Goal: Task Accomplishment & Management: Manage account settings

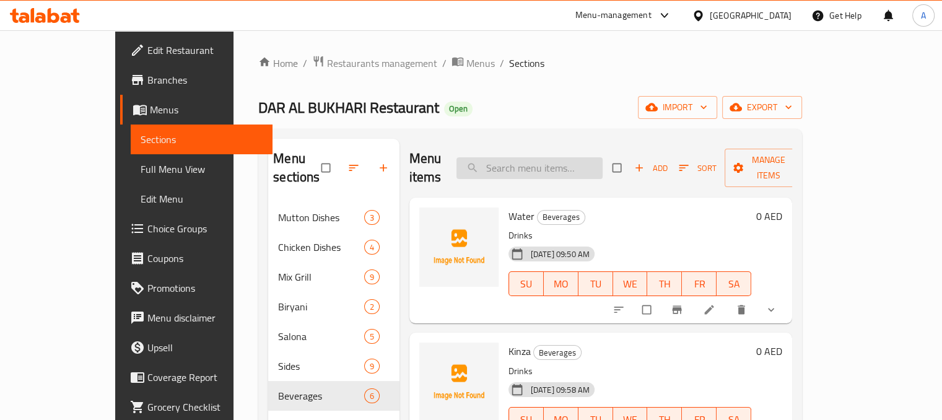
click at [584, 162] on input "search" at bounding box center [530, 168] width 146 height 22
paste input "pepsi"
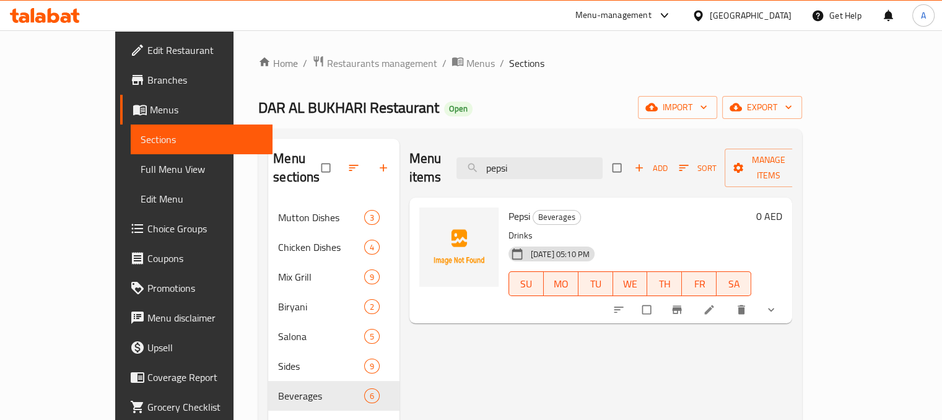
type input "pepsi"
click at [714, 305] on icon at bounding box center [709, 309] width 9 height 9
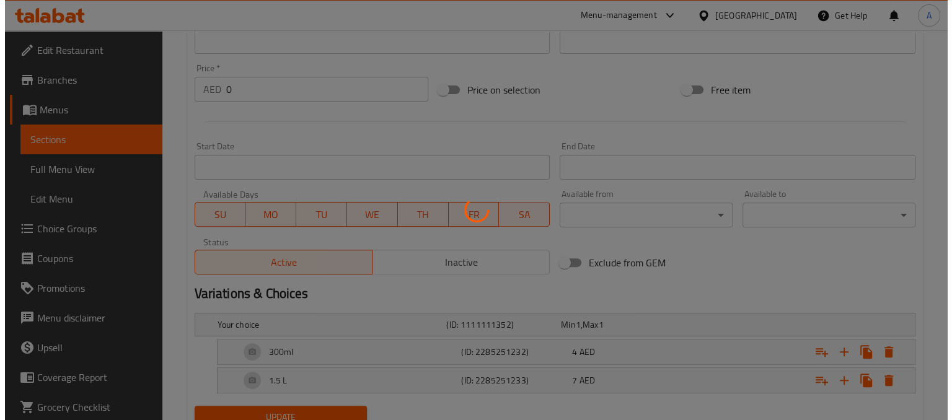
scroll to position [459, 0]
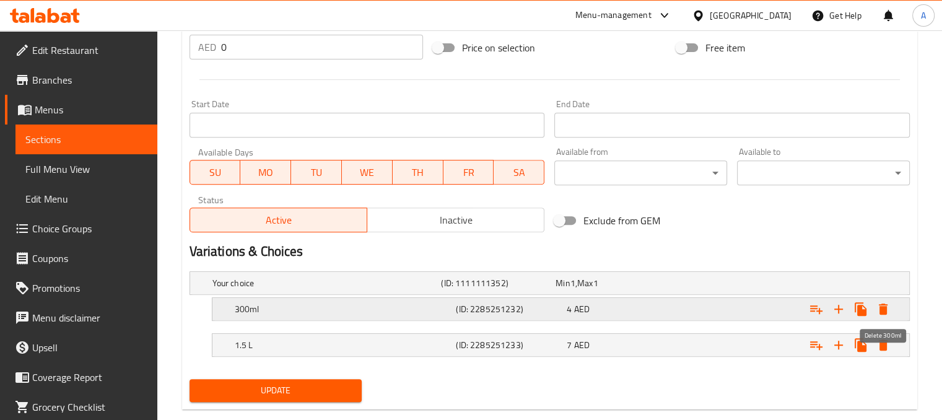
click at [879, 308] on icon "Expand" at bounding box center [883, 309] width 15 height 15
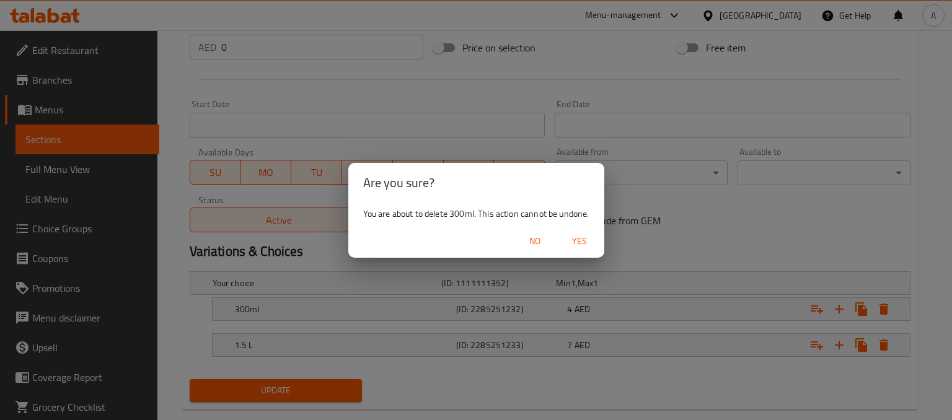
click at [580, 239] on span "Yes" at bounding box center [579, 241] width 30 height 15
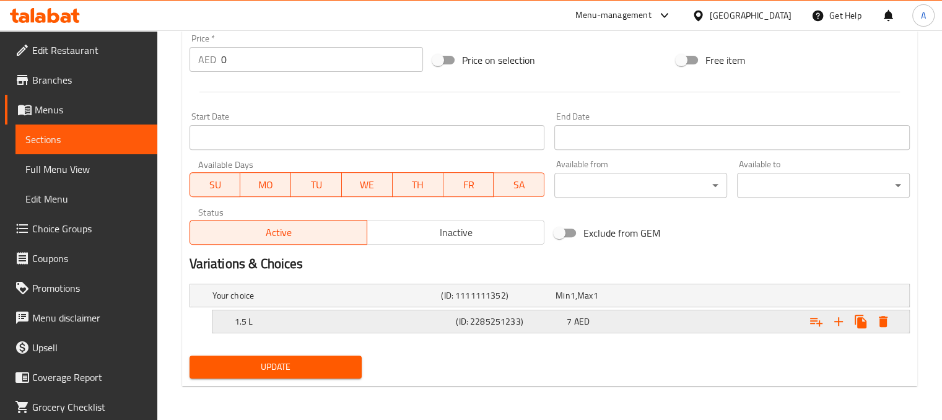
click at [883, 319] on icon "Expand" at bounding box center [883, 321] width 9 height 11
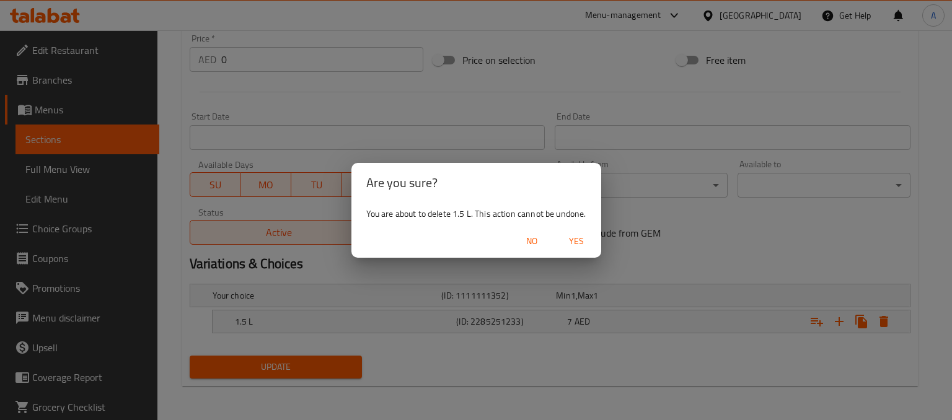
click at [573, 239] on span "Yes" at bounding box center [576, 241] width 30 height 15
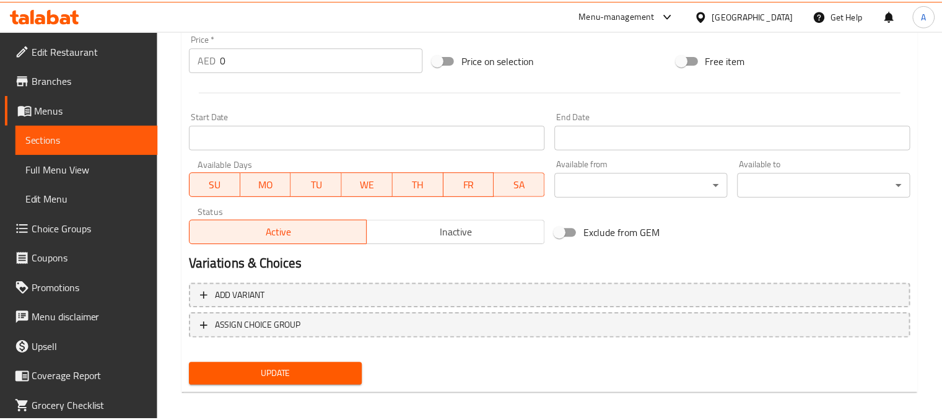
scroll to position [444, 0]
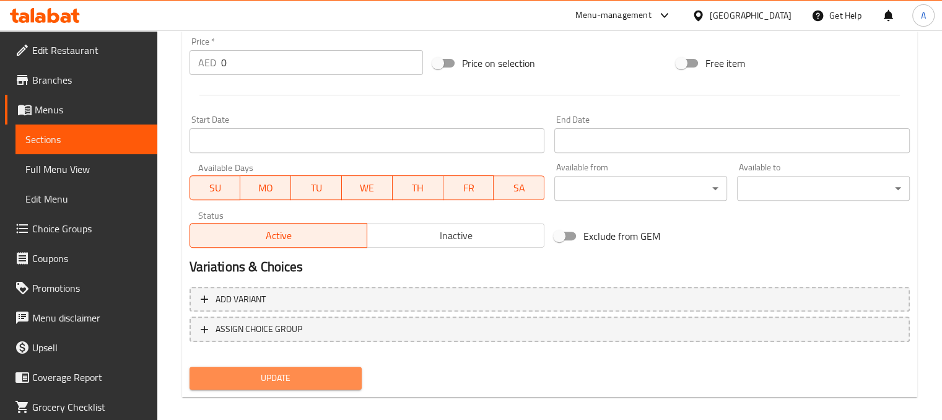
click at [336, 375] on span "Update" at bounding box center [276, 378] width 153 height 15
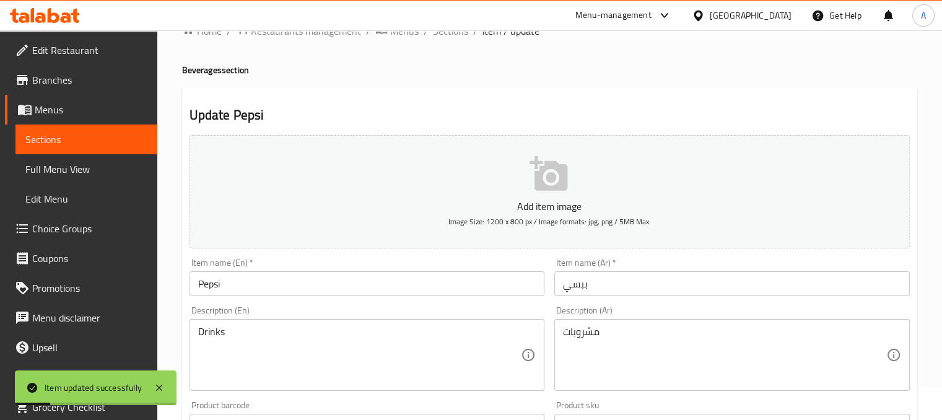
scroll to position [0, 0]
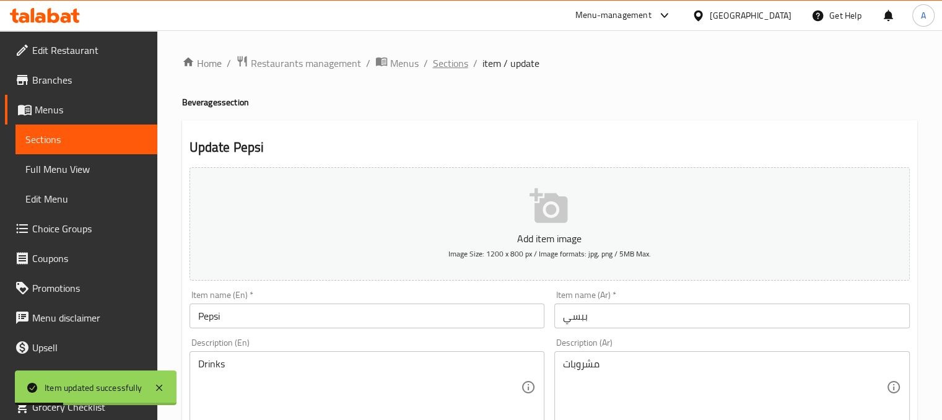
click at [439, 59] on span "Sections" at bounding box center [450, 63] width 35 height 15
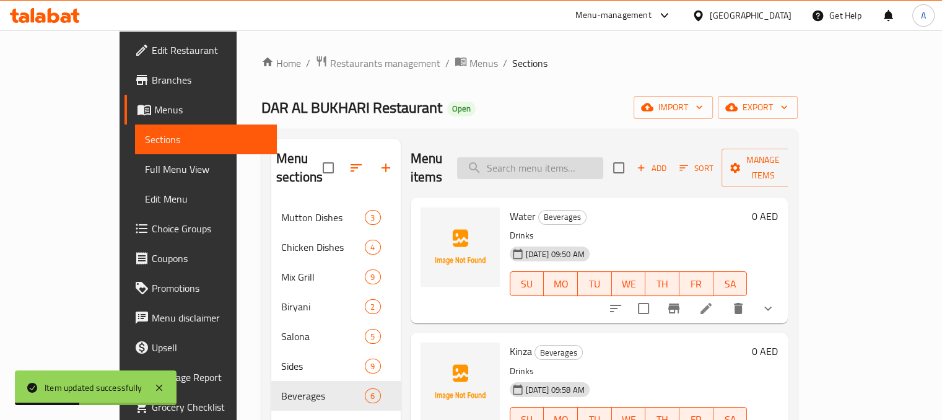
click at [527, 157] on input "search" at bounding box center [530, 168] width 146 height 22
paste input "Mountain"
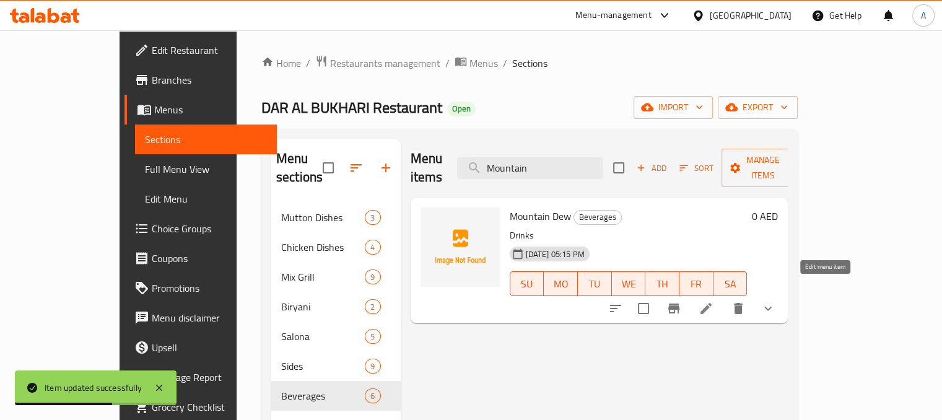
type input "Mountain"
click at [714, 301] on icon at bounding box center [706, 308] width 15 height 15
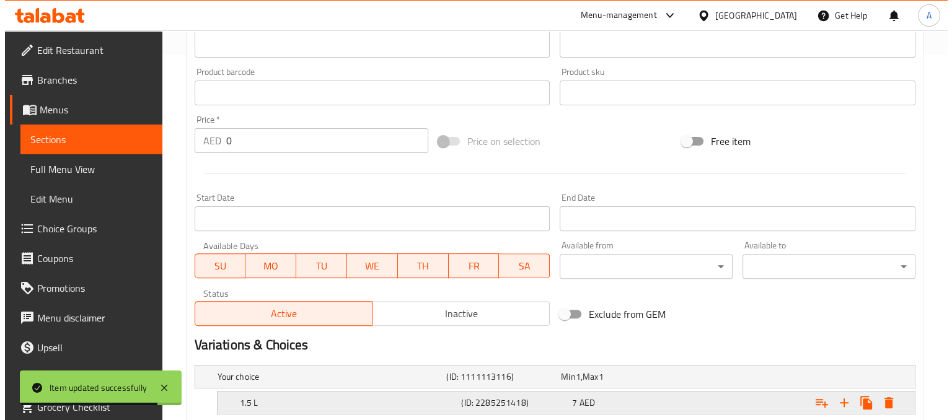
scroll to position [483, 0]
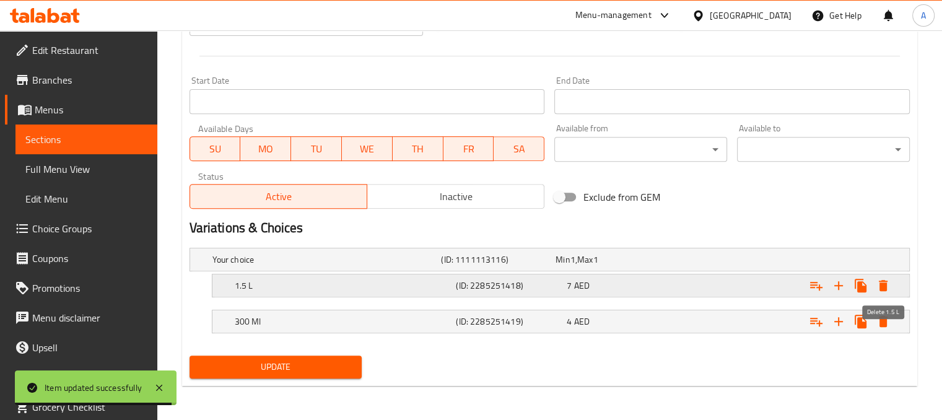
click at [885, 283] on icon "Expand" at bounding box center [883, 285] width 9 height 11
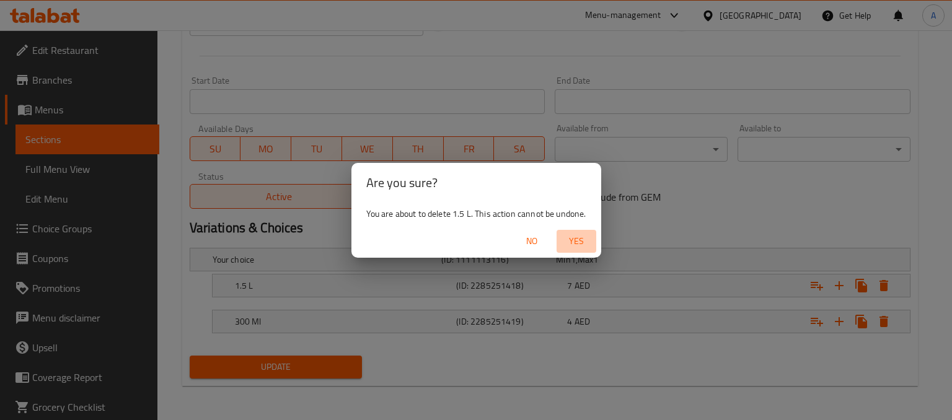
click at [584, 242] on span "Yes" at bounding box center [576, 241] width 30 height 15
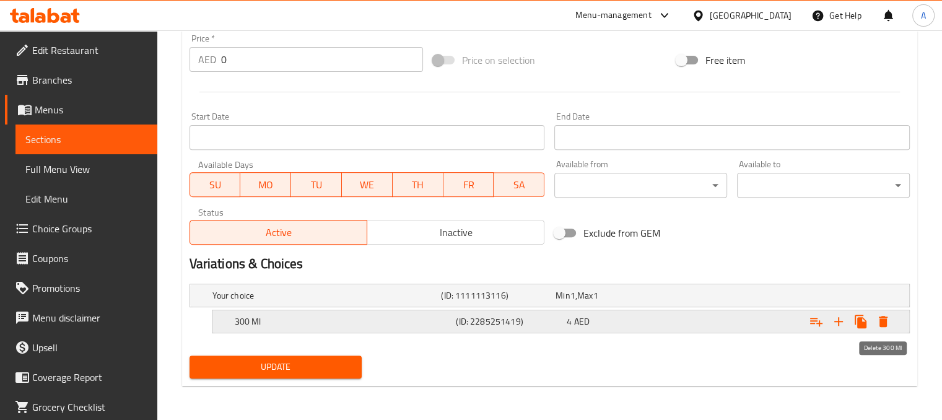
click at [881, 318] on icon "Expand" at bounding box center [883, 321] width 9 height 11
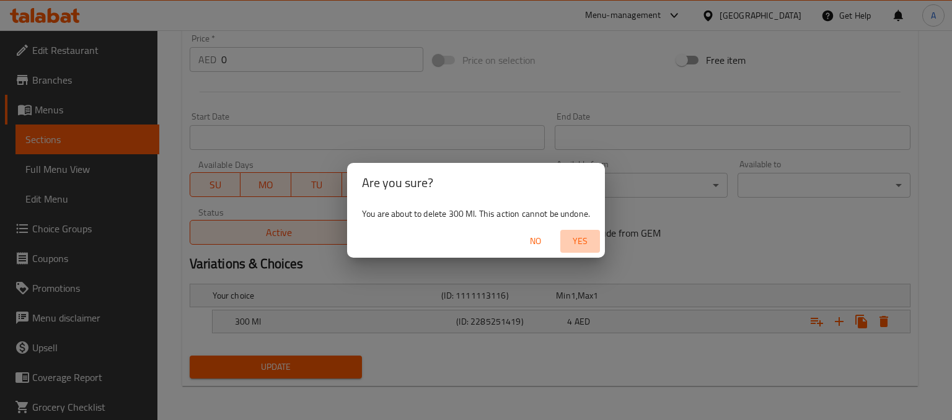
click at [587, 237] on span "Yes" at bounding box center [580, 241] width 30 height 15
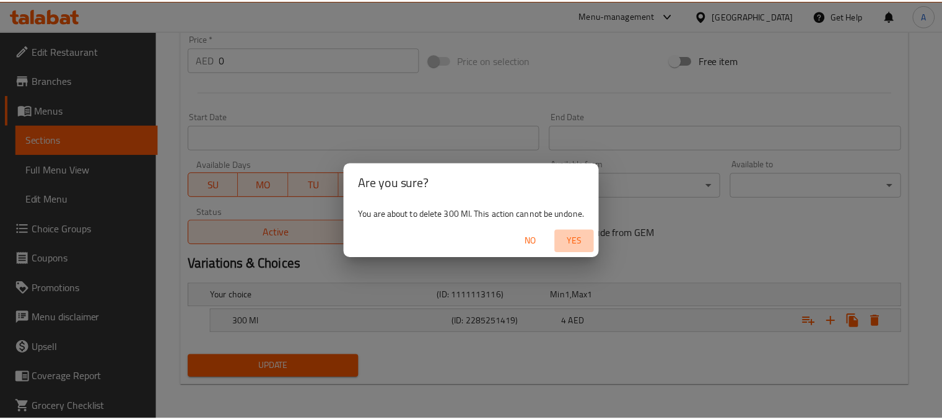
scroll to position [444, 0]
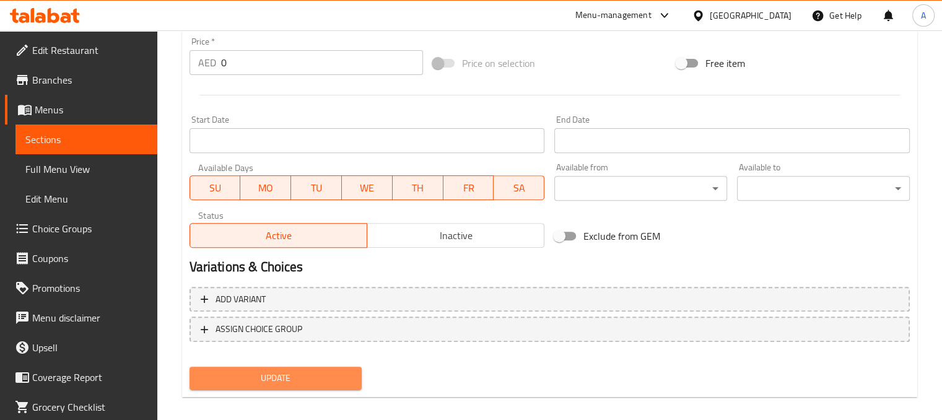
click at [286, 378] on span "Update" at bounding box center [276, 378] width 153 height 15
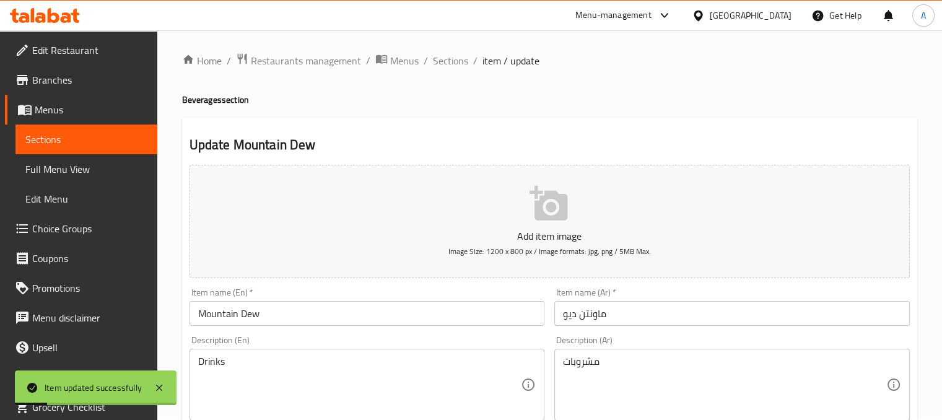
scroll to position [0, 0]
drag, startPoint x: 458, startPoint y: 67, endPoint x: 459, endPoint y: 76, distance: 8.7
click at [458, 67] on span "Sections" at bounding box center [450, 63] width 35 height 15
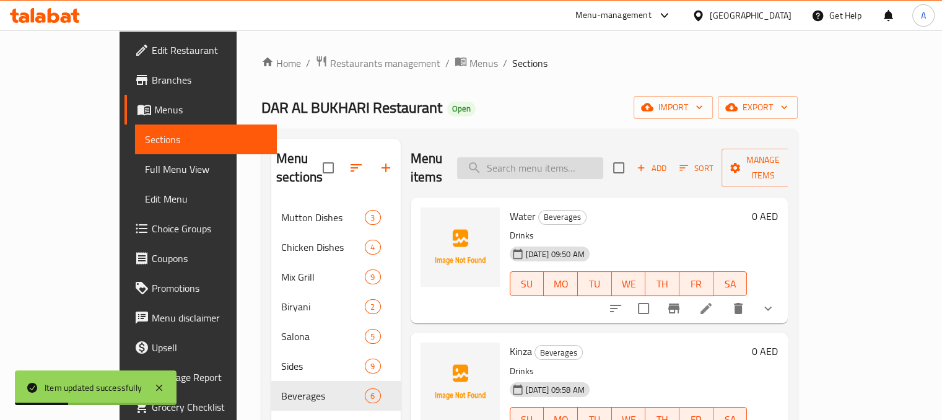
click at [540, 160] on input "search" at bounding box center [530, 168] width 146 height 22
paste input "Kinza"
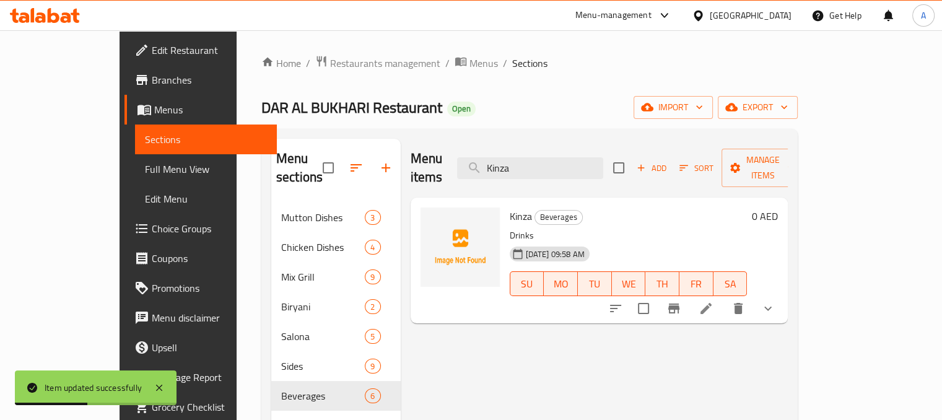
type input "Kinza"
click at [714, 301] on icon at bounding box center [706, 308] width 15 height 15
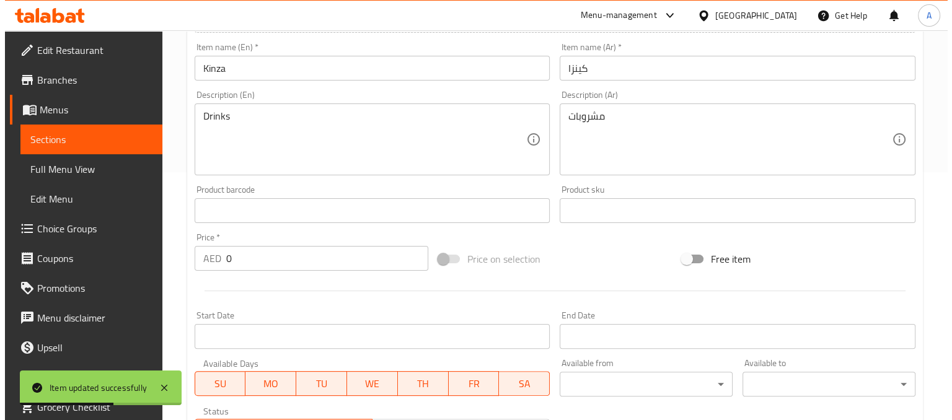
scroll to position [496, 0]
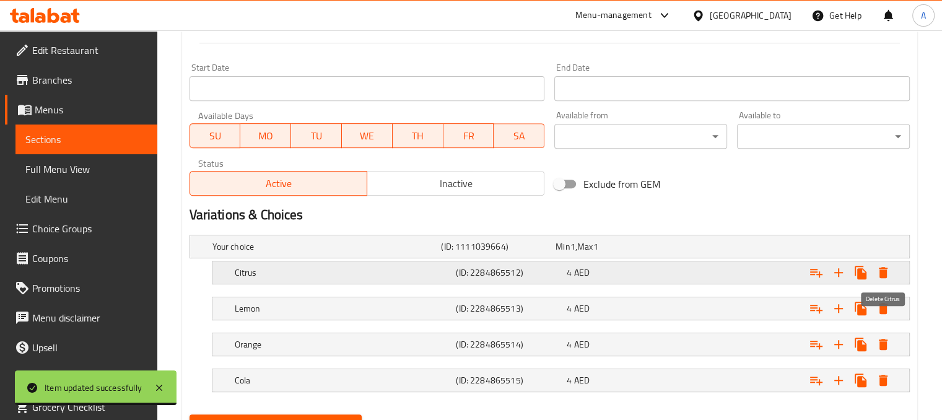
click at [888, 275] on icon "Expand" at bounding box center [883, 272] width 15 height 15
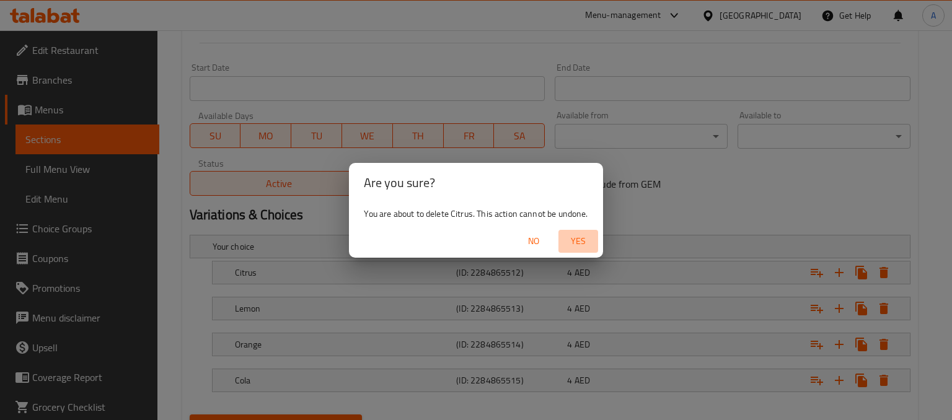
click at [578, 234] on span "Yes" at bounding box center [578, 241] width 30 height 15
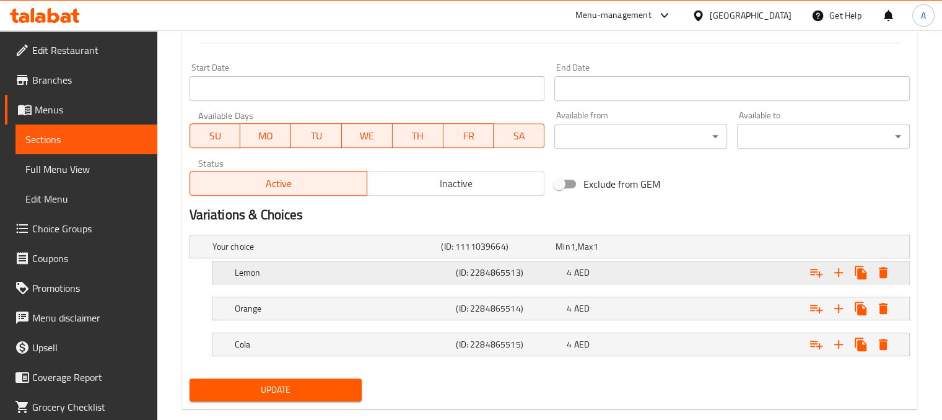
click at [880, 276] on icon "Expand" at bounding box center [883, 272] width 9 height 11
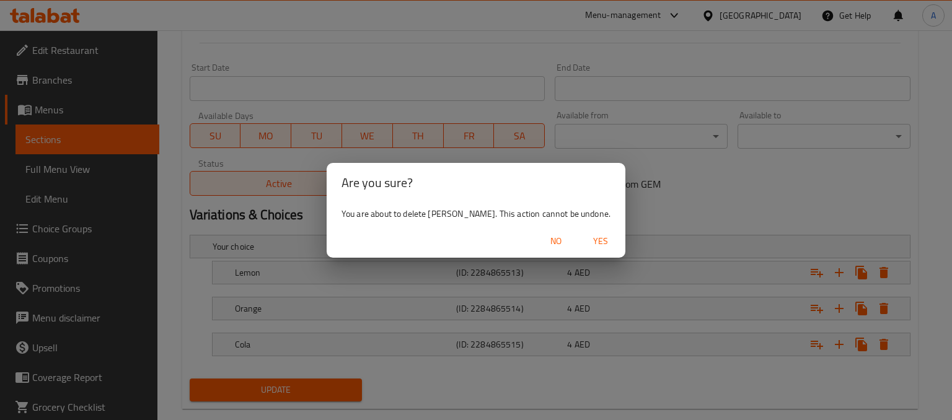
click at [586, 237] on span "Yes" at bounding box center [601, 241] width 30 height 15
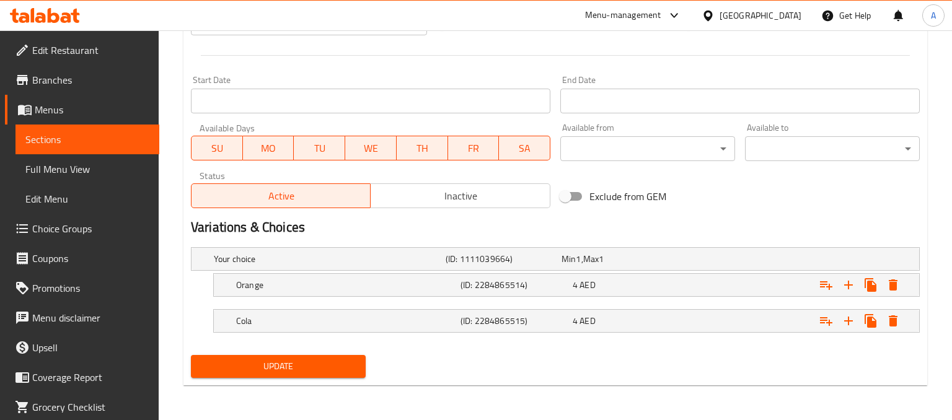
scroll to position [483, 0]
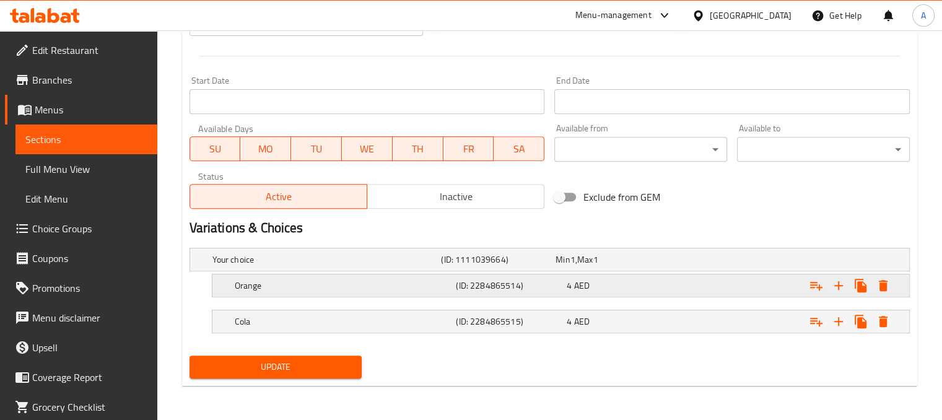
click at [882, 288] on icon "Expand" at bounding box center [883, 285] width 9 height 11
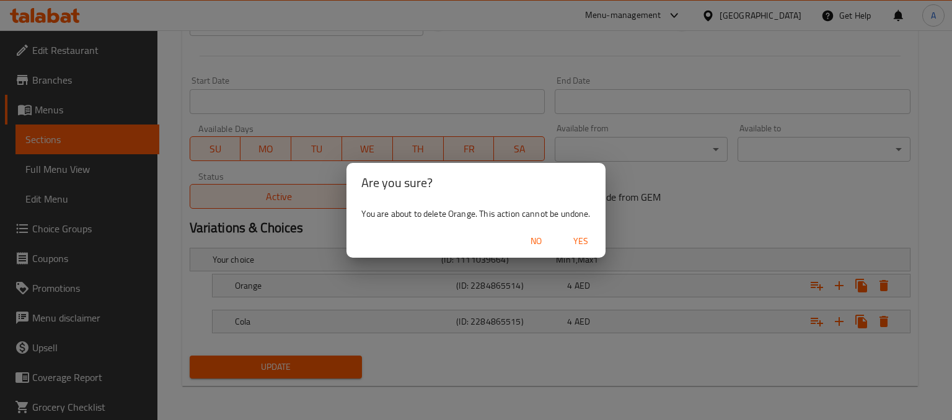
click at [594, 241] on span "Yes" at bounding box center [581, 241] width 30 height 15
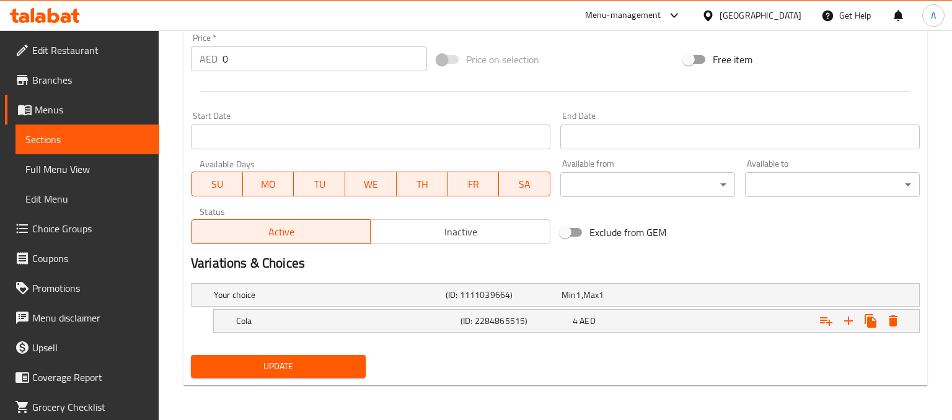
scroll to position [447, 0]
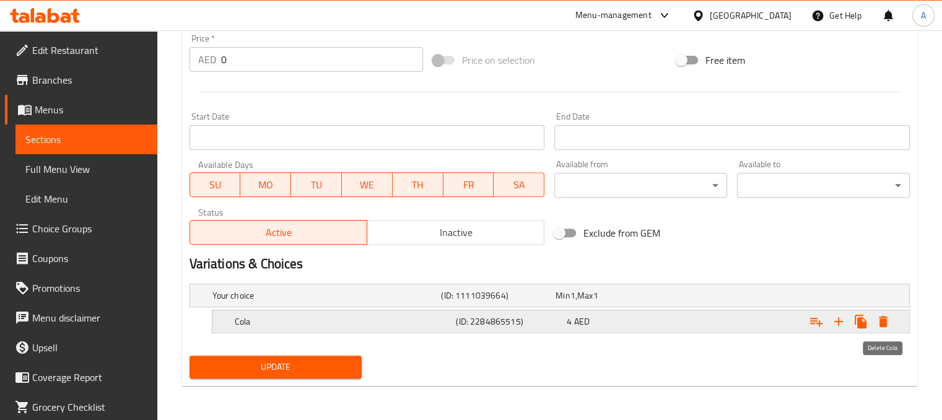
click at [887, 320] on icon "Expand" at bounding box center [883, 321] width 9 height 11
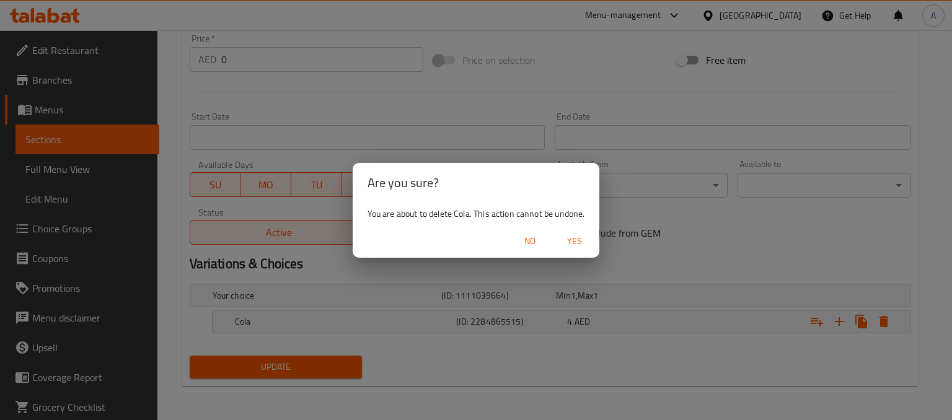
click at [564, 244] on span "Yes" at bounding box center [575, 241] width 30 height 15
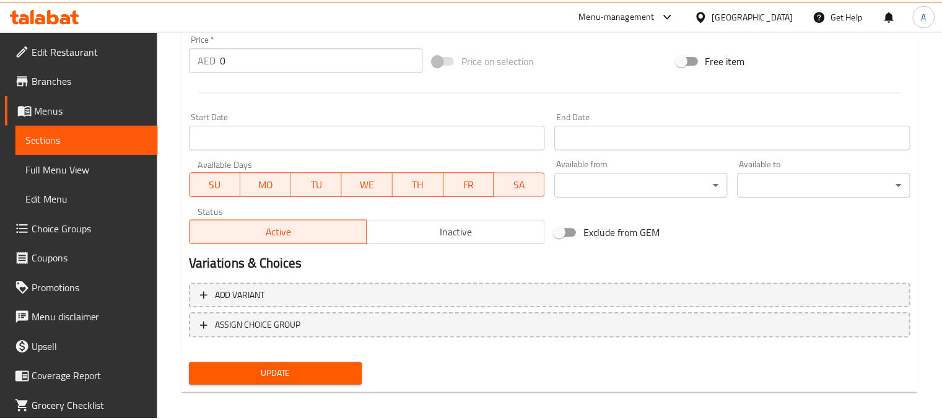
scroll to position [444, 0]
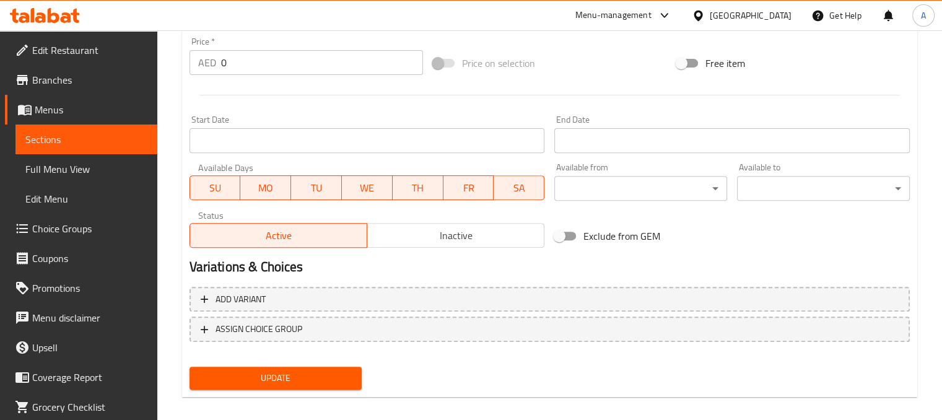
click at [338, 377] on span "Update" at bounding box center [276, 378] width 153 height 15
drag, startPoint x: 107, startPoint y: 45, endPoint x: 77, endPoint y: 63, distance: 34.7
click at [77, 63] on link "Edit Restaurant" at bounding box center [81, 50] width 152 height 30
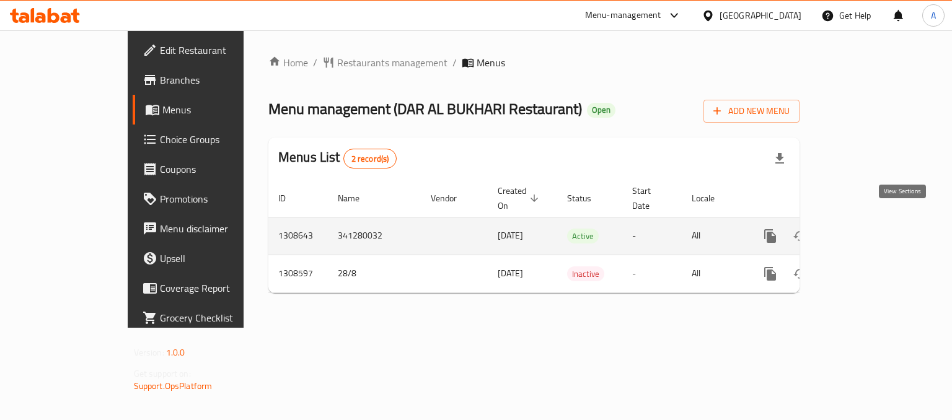
click at [867, 229] on icon "enhanced table" at bounding box center [859, 236] width 15 height 15
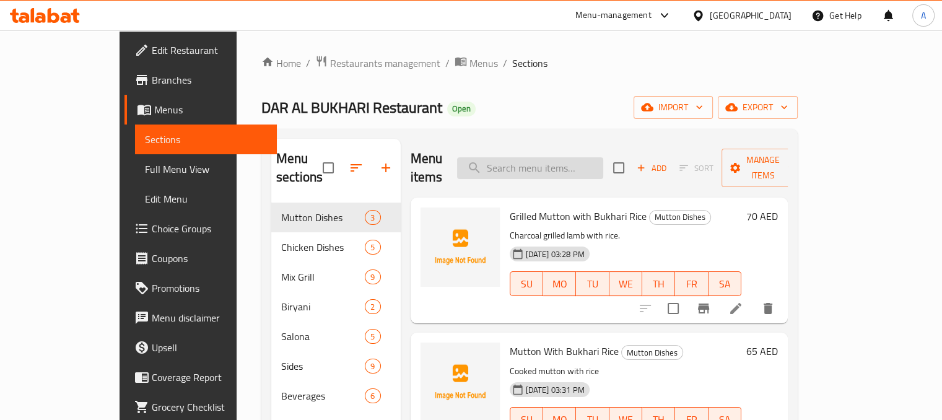
click at [582, 157] on input "search" at bounding box center [530, 168] width 146 height 22
paste input "Coca Cola"
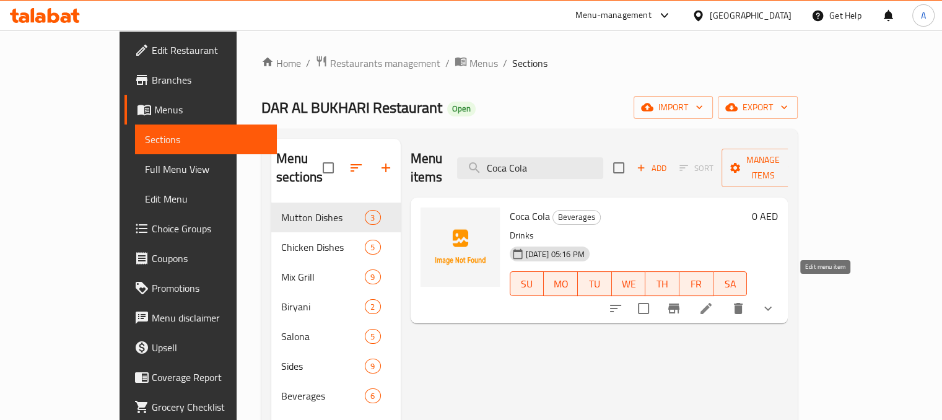
type input "Coca Cola"
click at [712, 303] on icon at bounding box center [706, 308] width 11 height 11
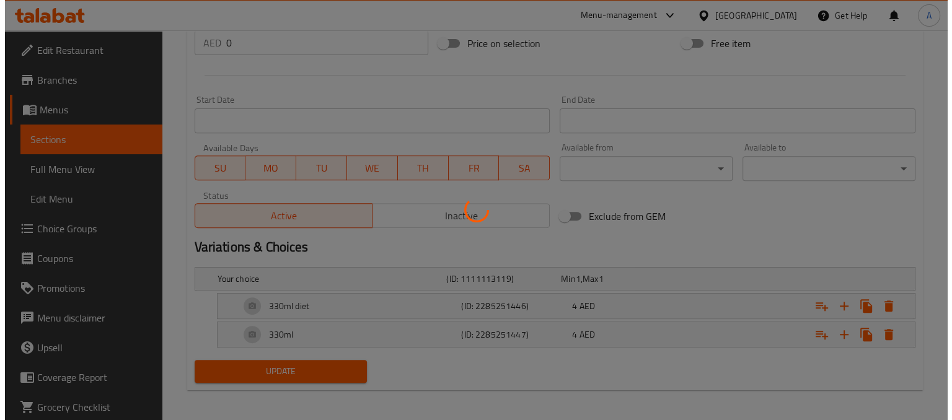
scroll to position [468, 0]
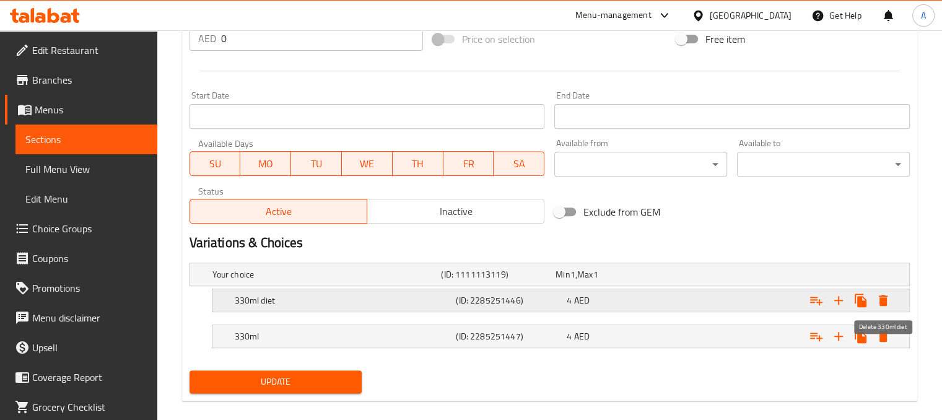
click at [886, 302] on icon "Expand" at bounding box center [883, 300] width 9 height 11
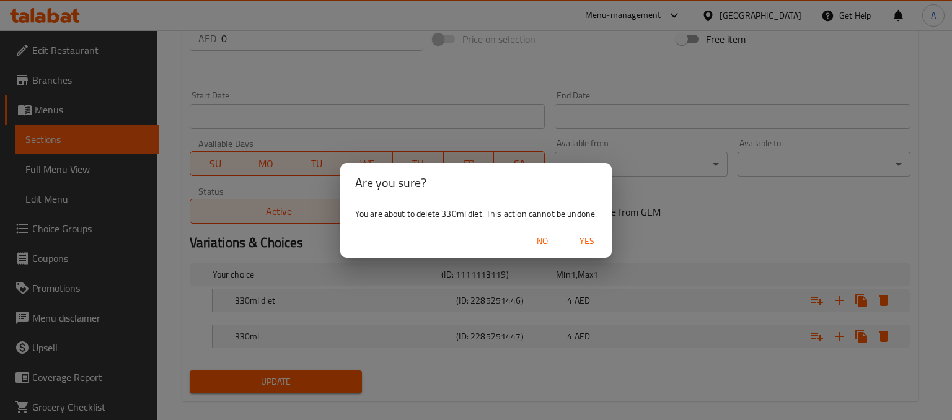
click at [584, 239] on span "Yes" at bounding box center [587, 241] width 30 height 15
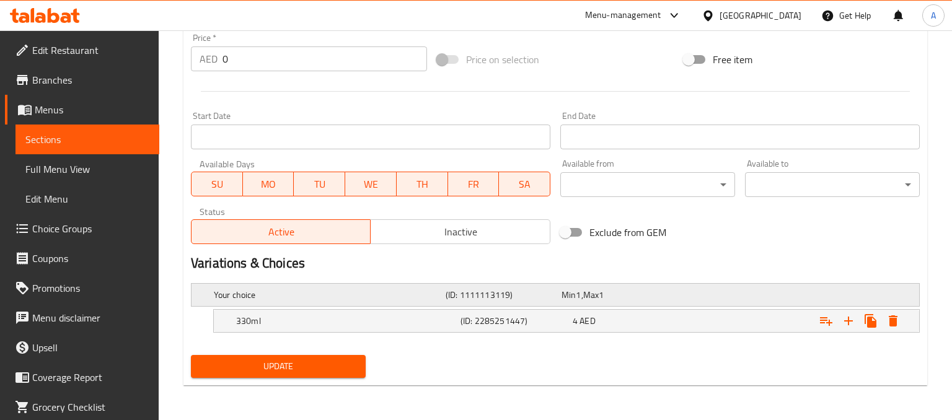
scroll to position [447, 0]
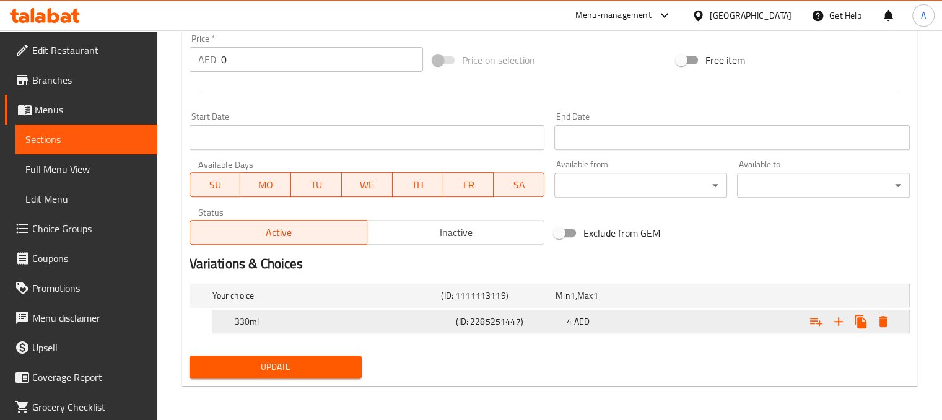
click at [885, 323] on icon "Expand" at bounding box center [883, 321] width 9 height 11
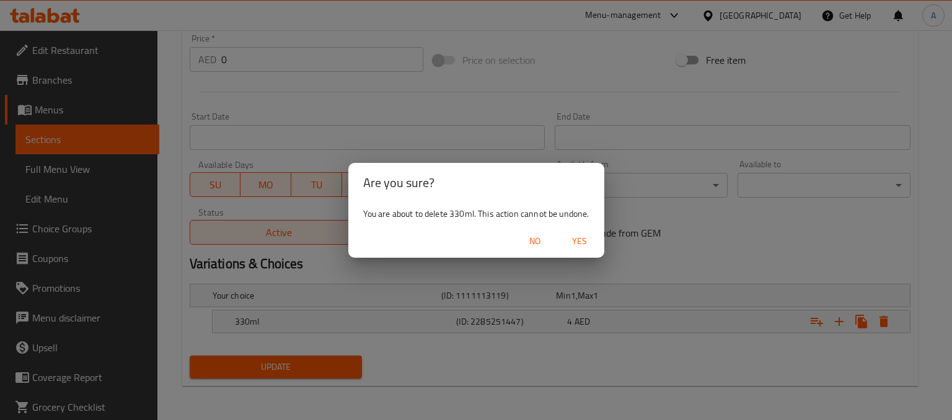
click at [576, 245] on span "Yes" at bounding box center [579, 241] width 30 height 15
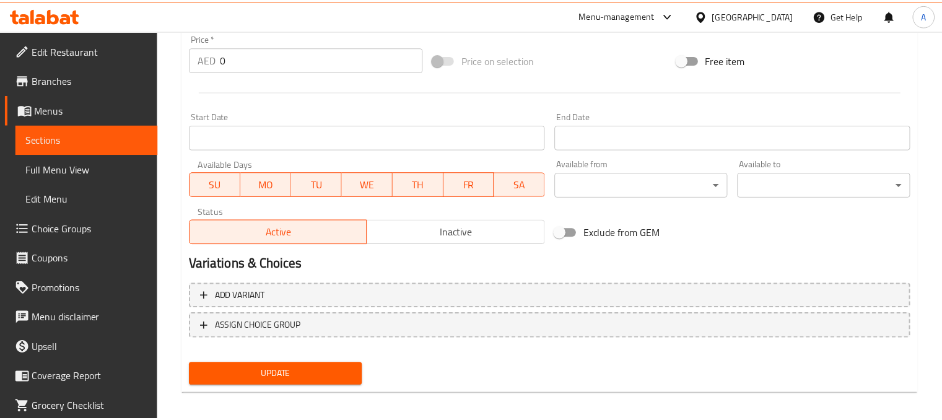
scroll to position [444, 0]
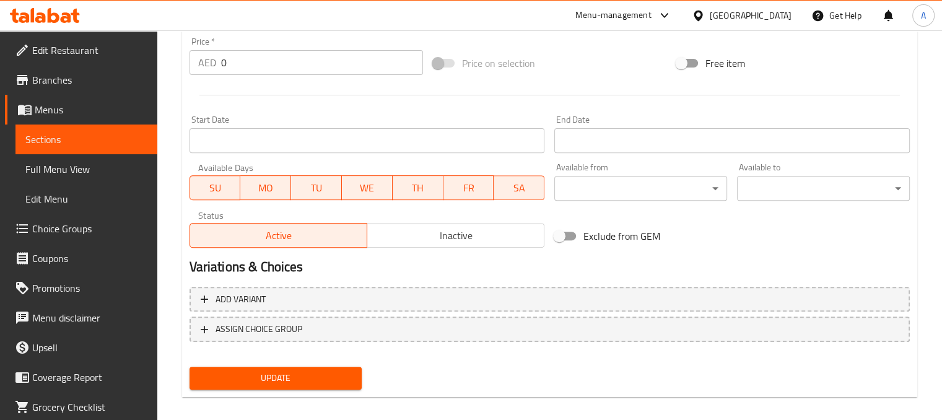
click at [315, 375] on span "Update" at bounding box center [276, 378] width 153 height 15
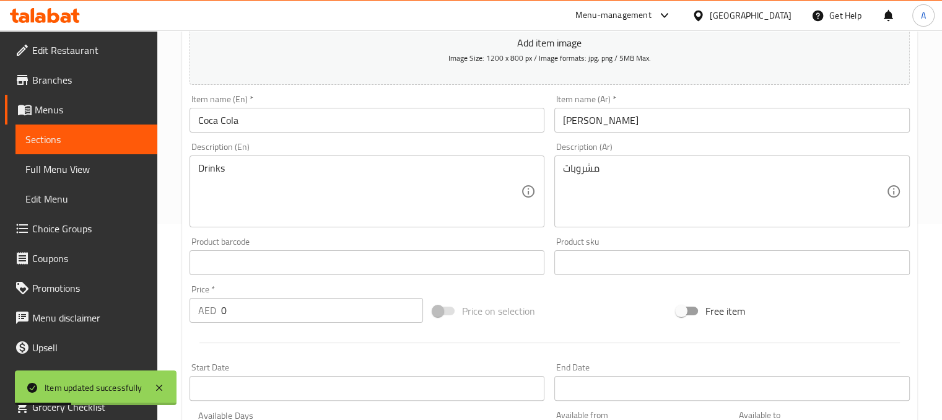
scroll to position [10, 0]
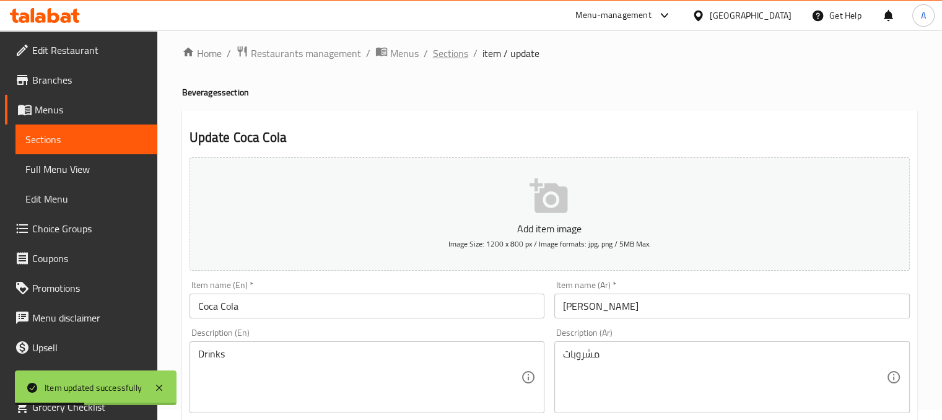
click at [449, 55] on span "Sections" at bounding box center [450, 53] width 35 height 15
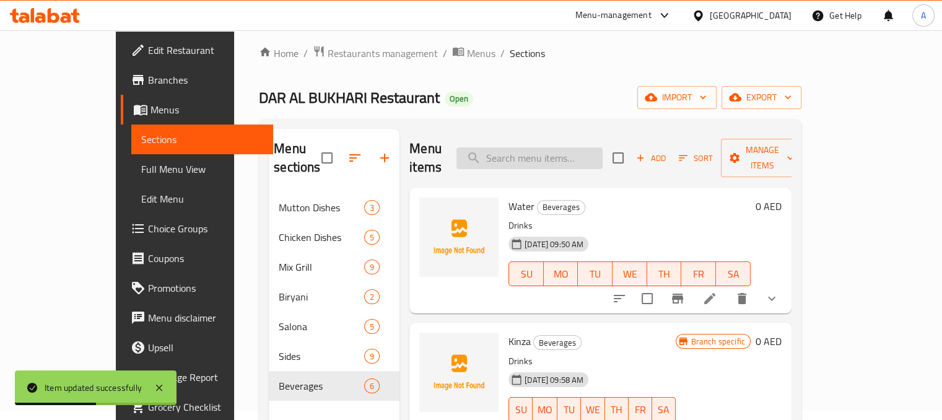
click at [600, 147] on input "search" at bounding box center [530, 158] width 146 height 22
paste input "7 Up"
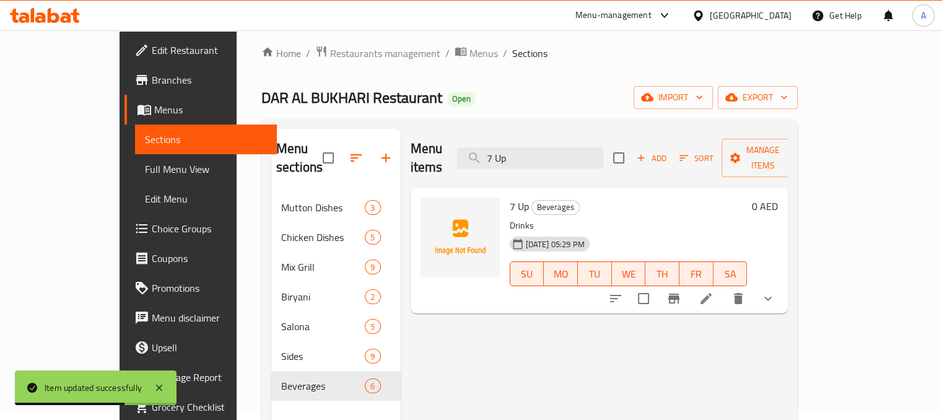
type input "7 Up"
click at [714, 291] on icon at bounding box center [706, 298] width 15 height 15
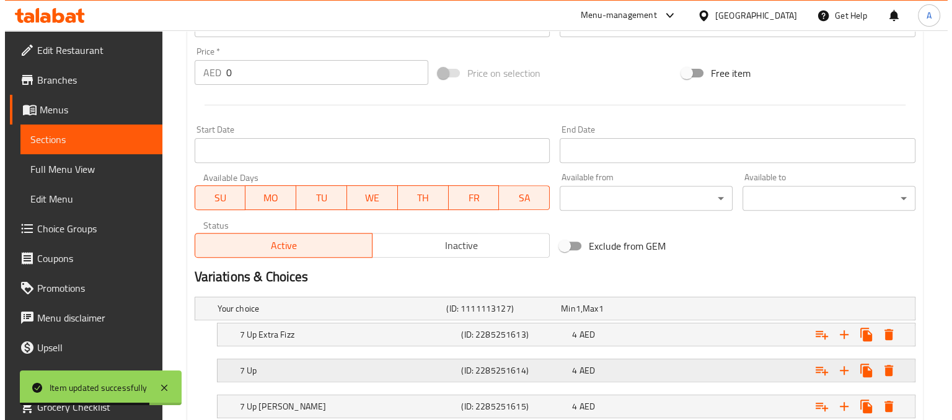
scroll to position [518, 0]
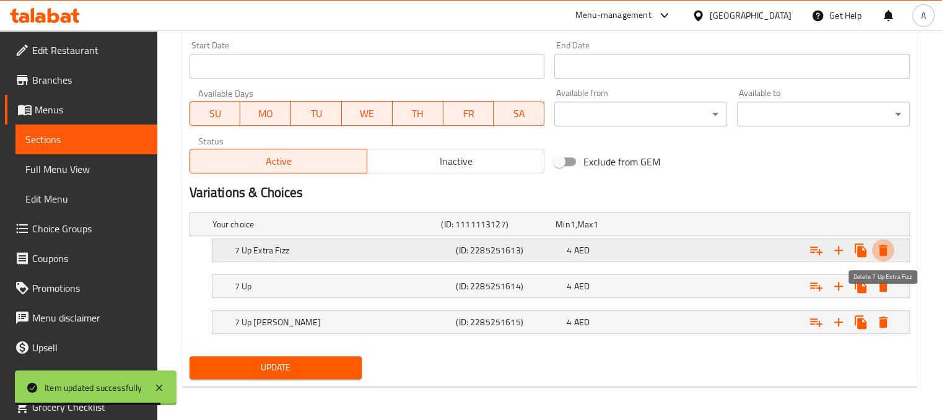
click at [883, 255] on icon "Expand" at bounding box center [883, 250] width 9 height 11
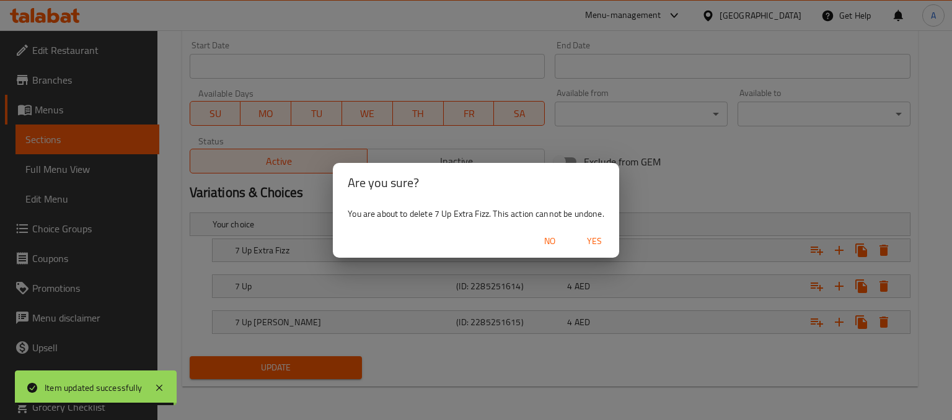
click at [600, 242] on span "Yes" at bounding box center [594, 241] width 30 height 15
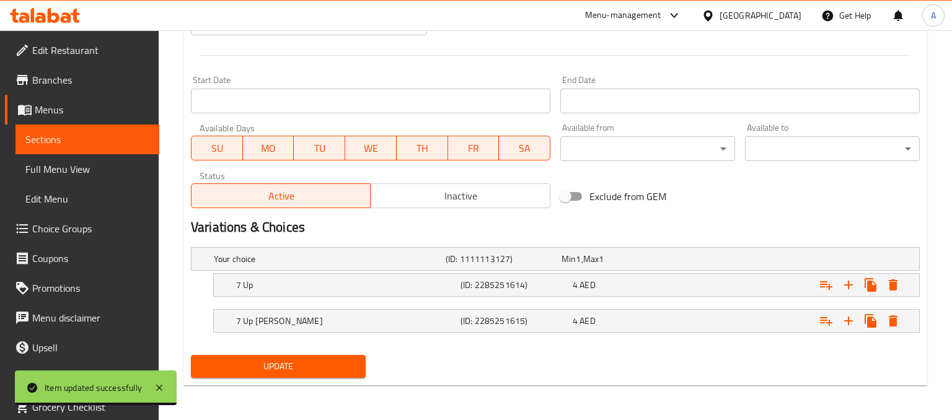
scroll to position [483, 0]
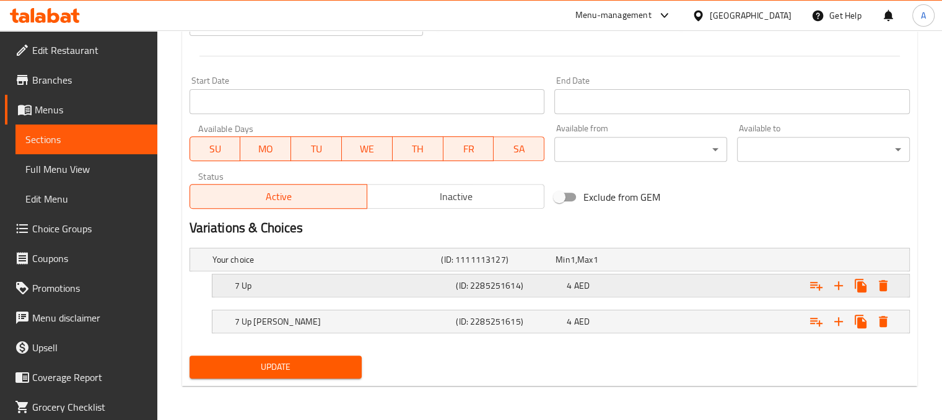
click at [890, 288] on icon "Expand" at bounding box center [883, 285] width 15 height 15
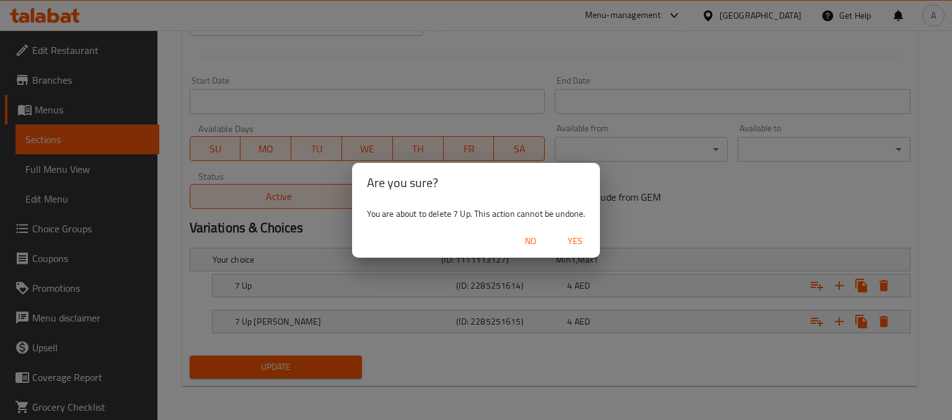
click at [579, 241] on span "Yes" at bounding box center [575, 241] width 30 height 15
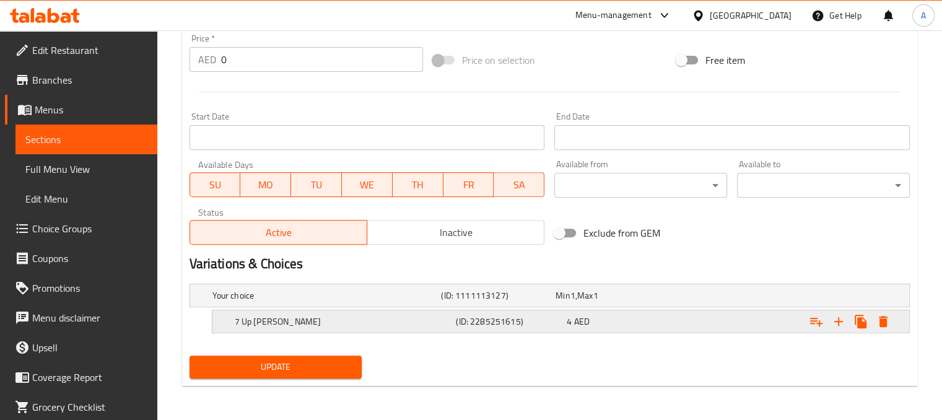
click at [886, 320] on icon "Expand" at bounding box center [883, 321] width 9 height 11
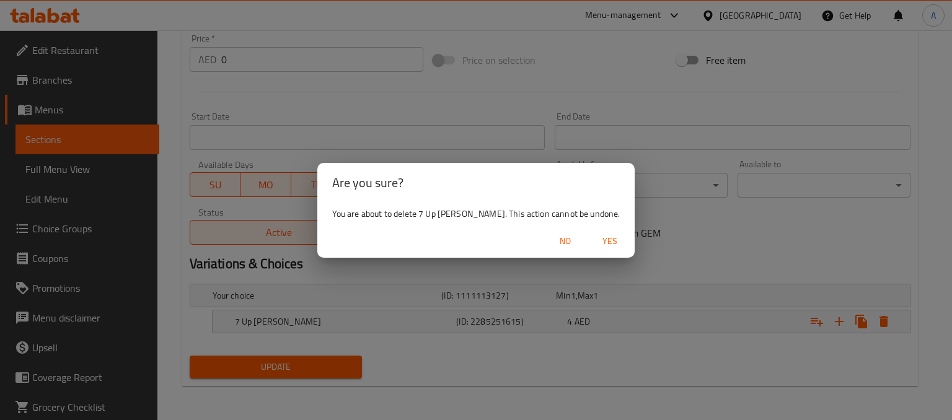
click at [602, 241] on span "Yes" at bounding box center [610, 241] width 30 height 15
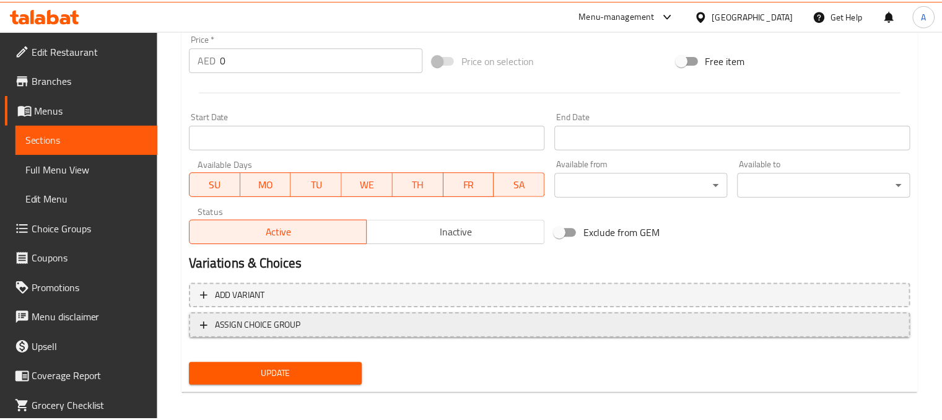
scroll to position [444, 0]
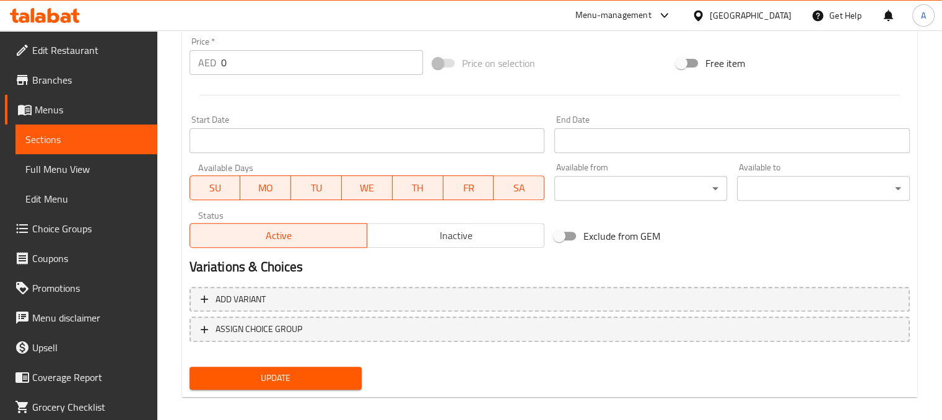
click at [315, 375] on span "Update" at bounding box center [276, 378] width 153 height 15
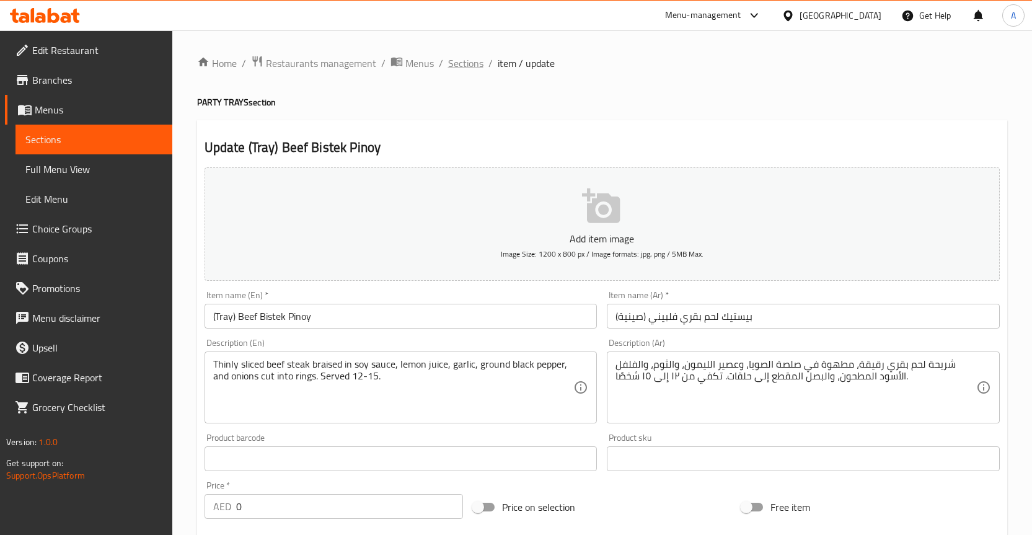
click at [470, 69] on span "Sections" at bounding box center [465, 63] width 35 height 15
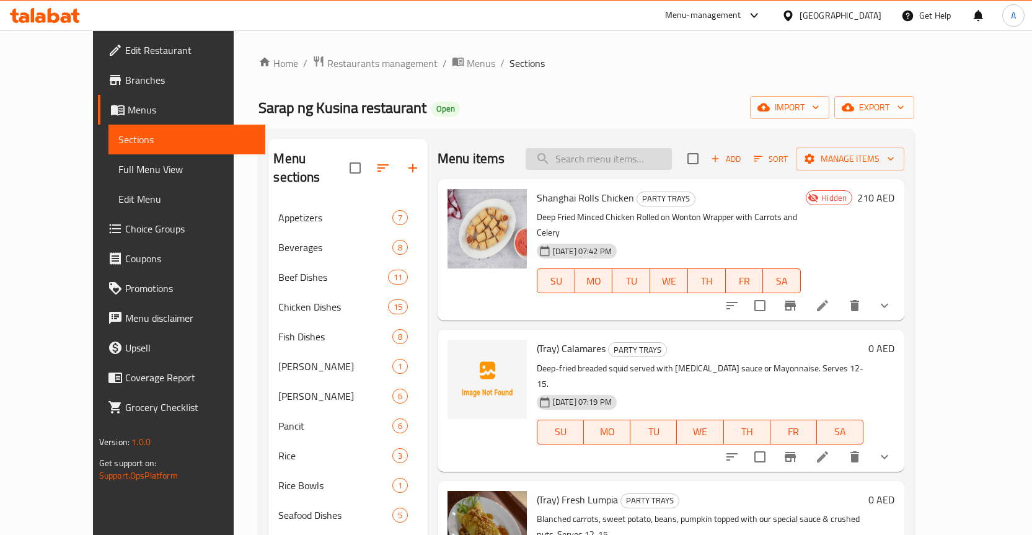
click at [614, 160] on input "search" at bounding box center [598, 159] width 146 height 22
paste input "(Tray) Beef Bistek Pinoy"
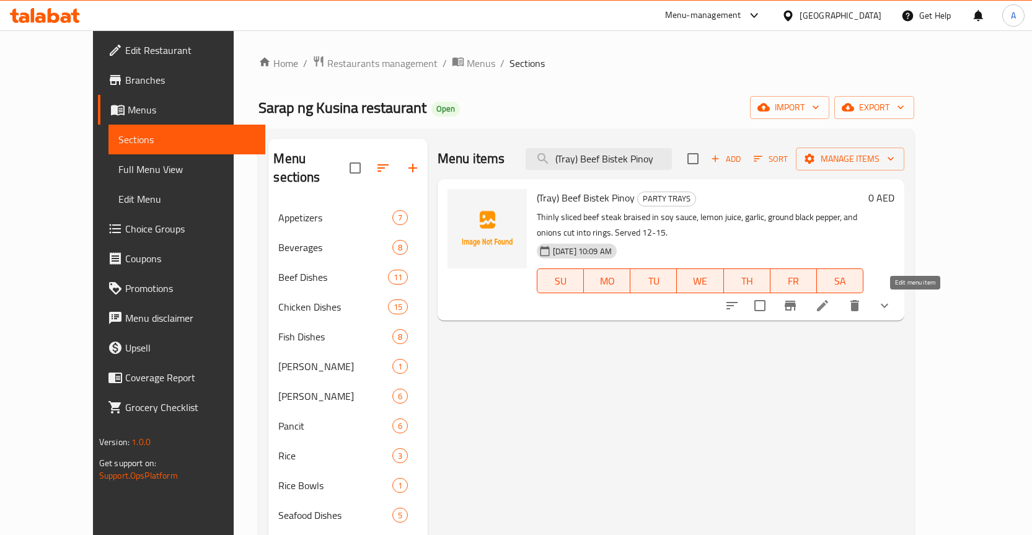
type input "(Tray) Beef Bistek Pinoy"
click at [830, 313] on icon at bounding box center [822, 305] width 15 height 15
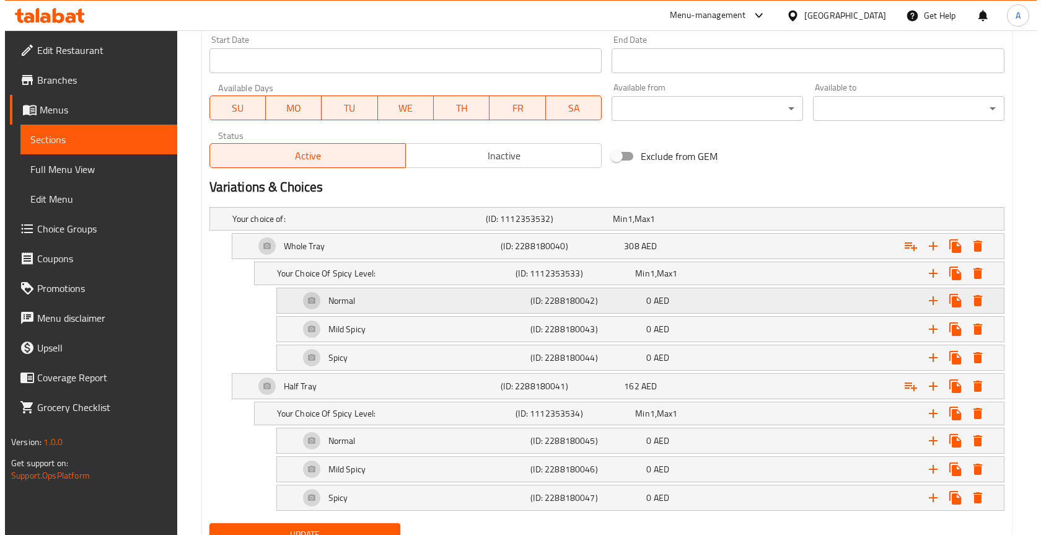
scroll to position [577, 0]
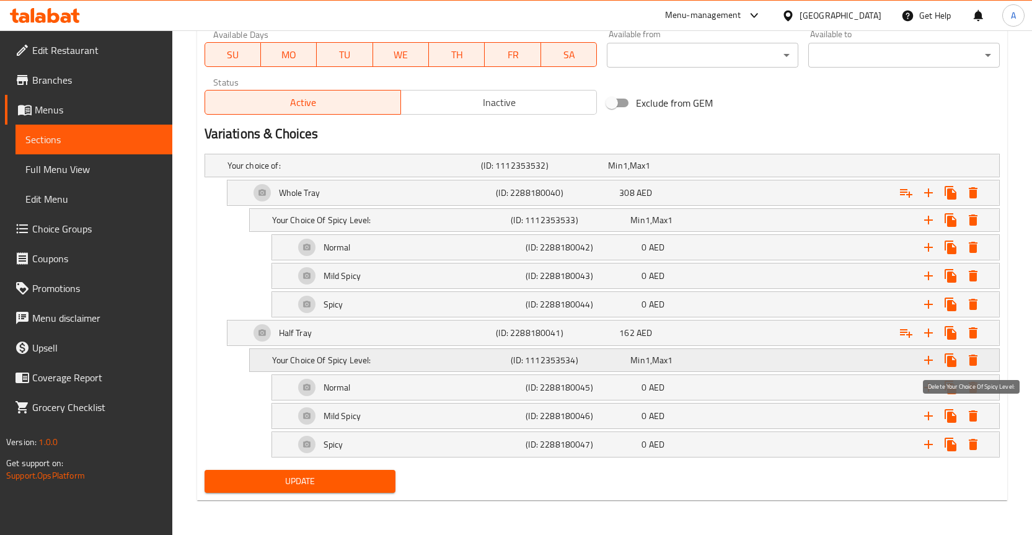
click at [971, 361] on icon "Expand" at bounding box center [973, 359] width 9 height 11
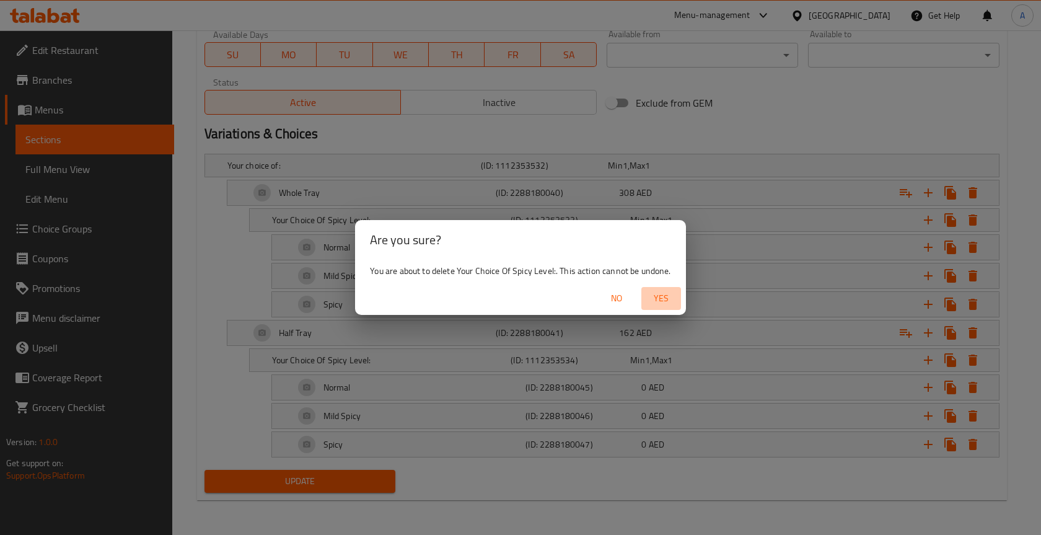
click at [663, 297] on span "Yes" at bounding box center [661, 298] width 30 height 15
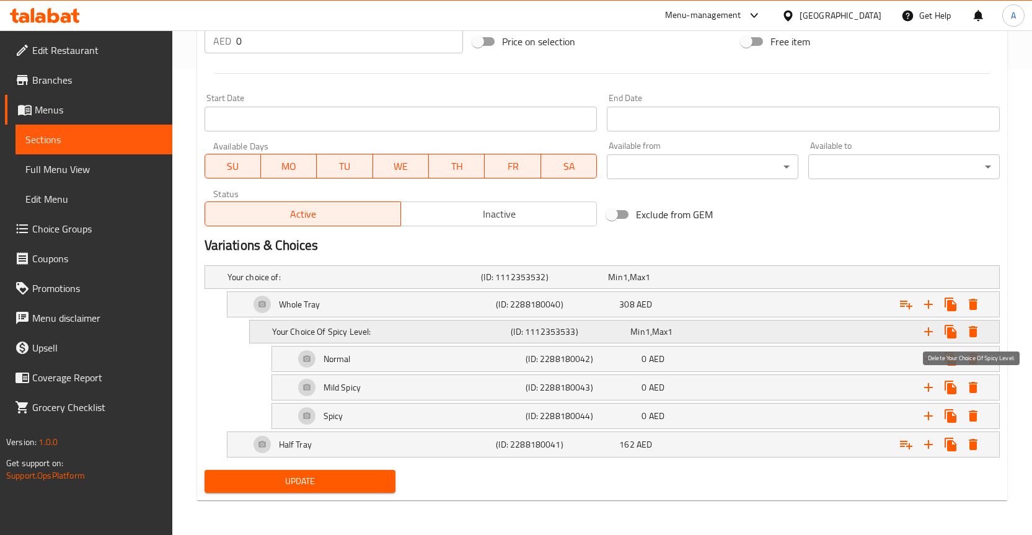
click at [973, 334] on icon "Expand" at bounding box center [973, 331] width 9 height 11
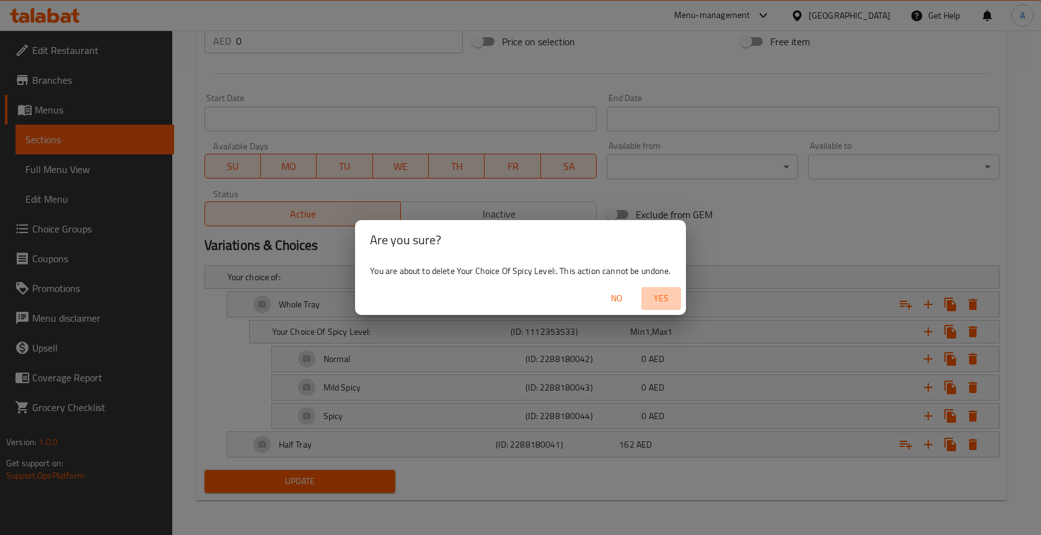
click at [669, 304] on span "Yes" at bounding box center [661, 298] width 30 height 15
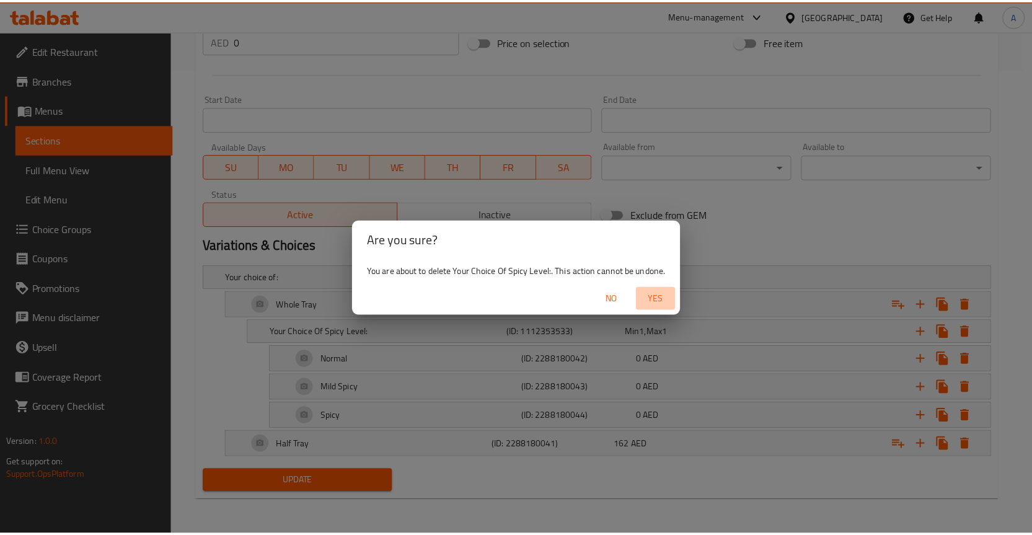
scroll to position [354, 0]
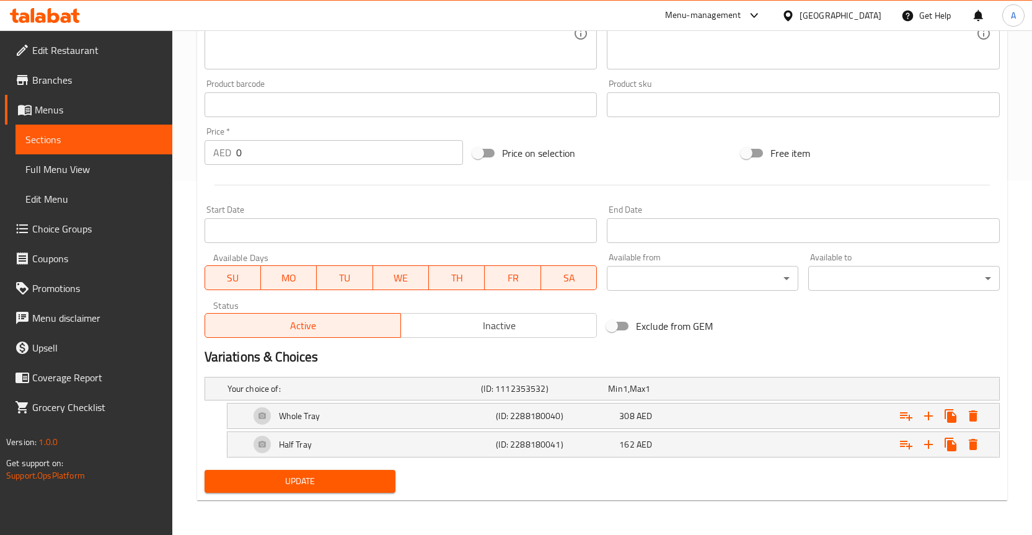
click at [362, 483] on span "Update" at bounding box center [300, 480] width 172 height 15
